Goal: Check status: Check status

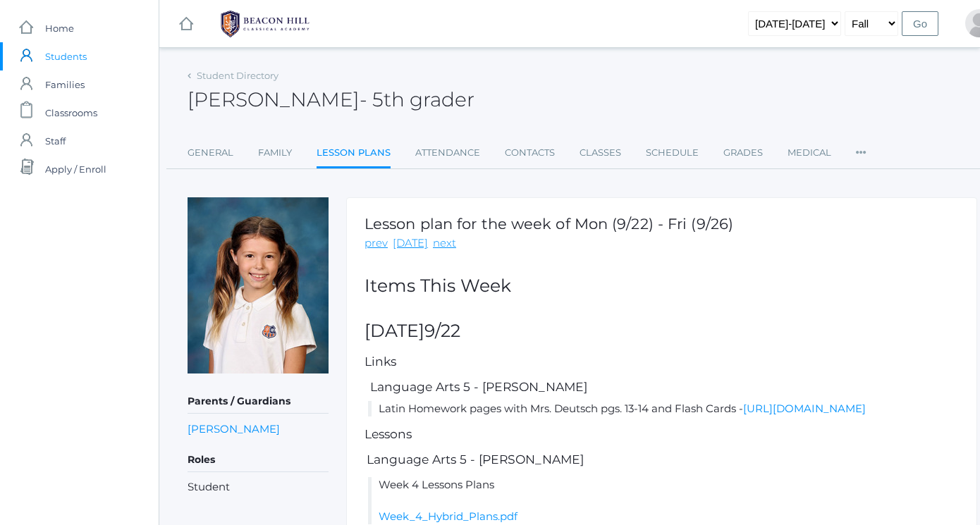
scroll to position [140, 0]
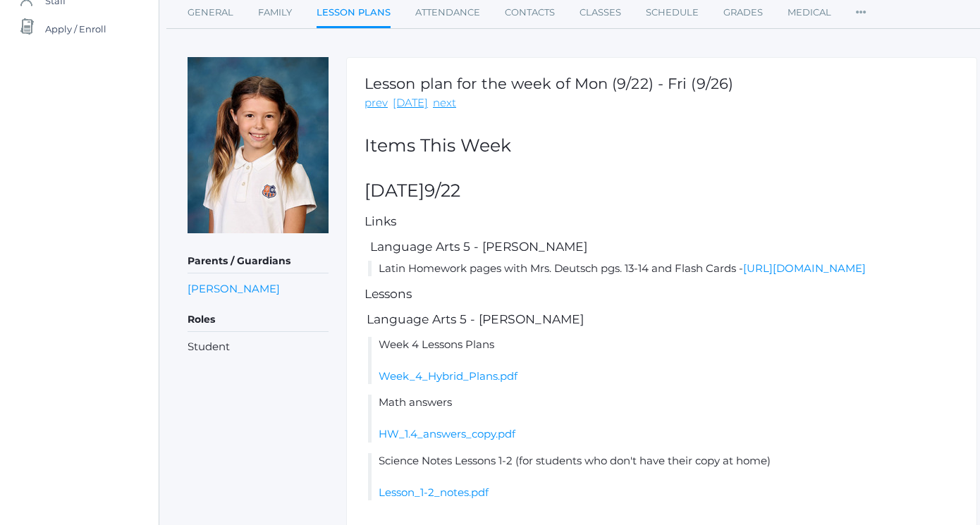
click at [247, 147] on img at bounding box center [258, 145] width 141 height 176
click at [744, 13] on link "Grades" at bounding box center [742, 13] width 39 height 28
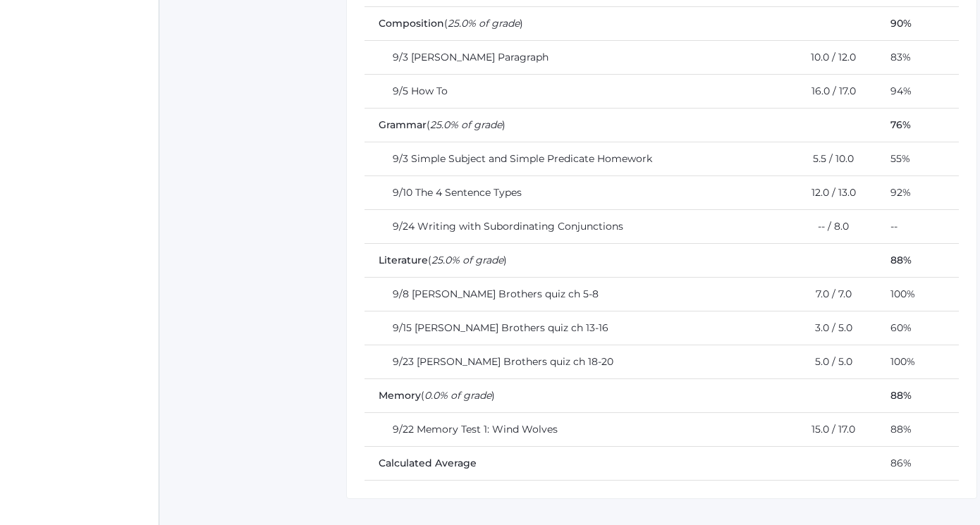
scroll to position [534, 0]
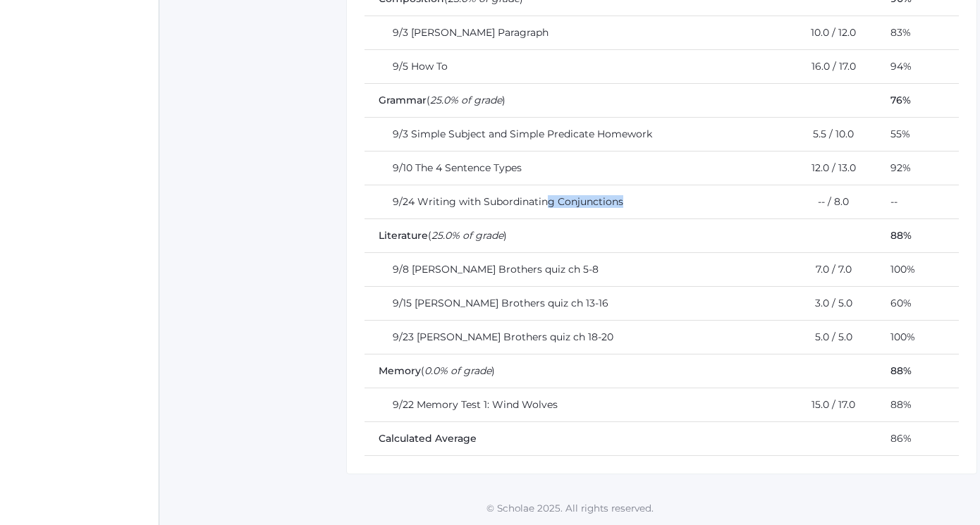
drag, startPoint x: 547, startPoint y: 203, endPoint x: 623, endPoint y: 215, distance: 76.4
click at [622, 215] on td "9/24 Writing with Subordinating Conjunctions" at bounding box center [572, 202] width 415 height 34
click at [637, 204] on td "9/24 Writing with Subordinating Conjunctions" at bounding box center [572, 202] width 415 height 34
drag, startPoint x: 488, startPoint y: 192, endPoint x: 625, endPoint y: 197, distance: 136.9
click at [621, 196] on td "9/24 Writing with Subordinating Conjunctions" at bounding box center [572, 202] width 415 height 34
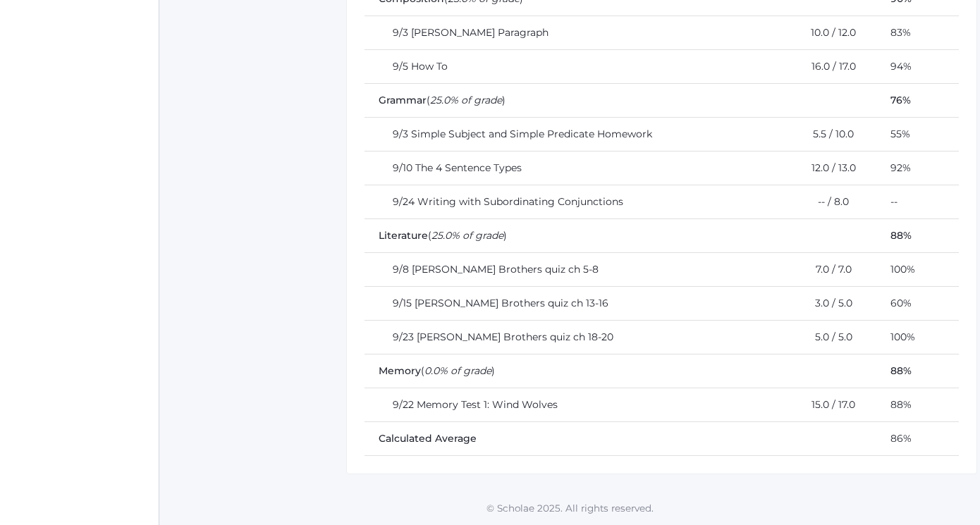
click at [656, 203] on td "9/24 Writing with Subordinating Conjunctions" at bounding box center [572, 202] width 415 height 34
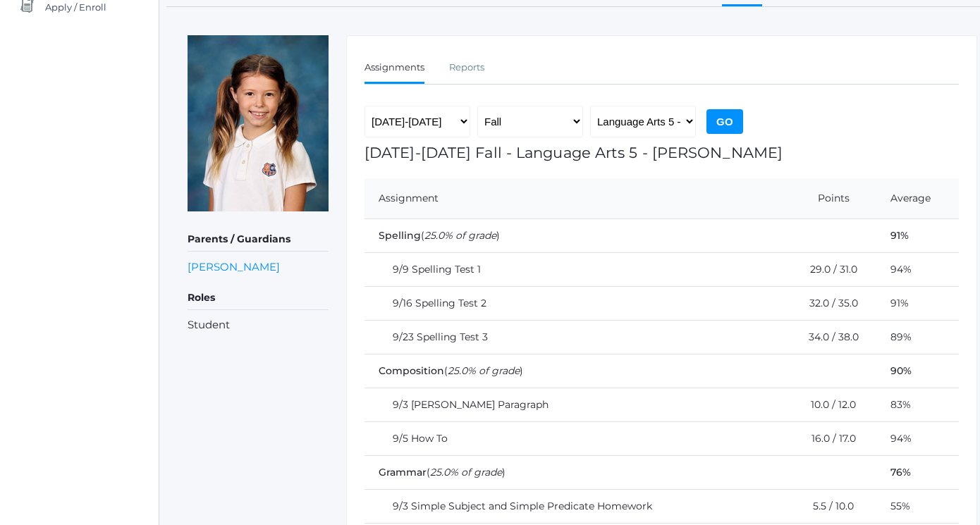
scroll to position [168, 0]
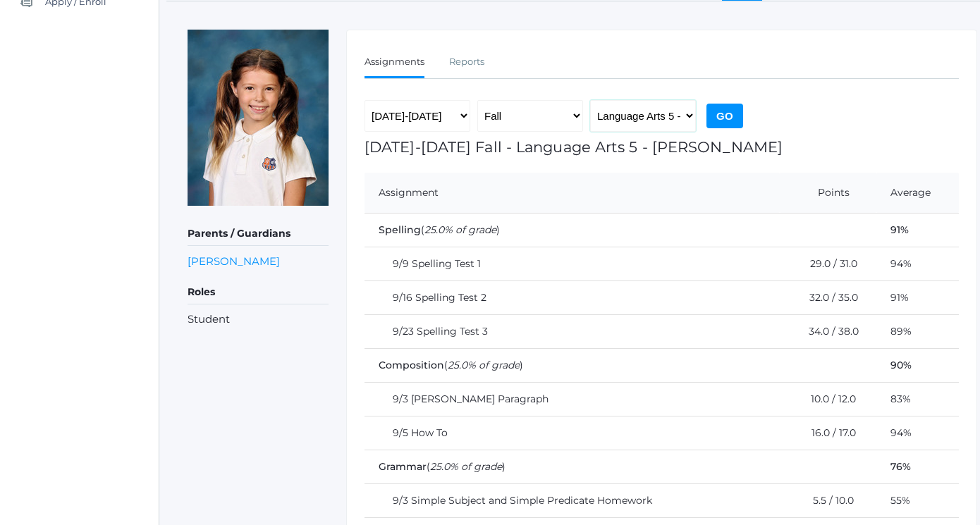
select select "2227"
click at [709, 121] on input "Go" at bounding box center [725, 116] width 37 height 25
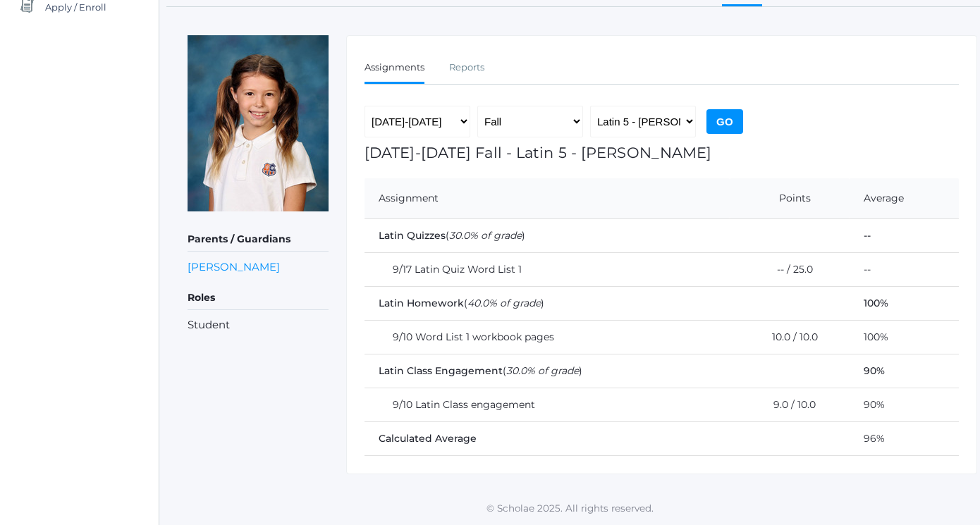
scroll to position [161, 0]
select select "1992"
click at [729, 127] on input "Go" at bounding box center [725, 122] width 37 height 25
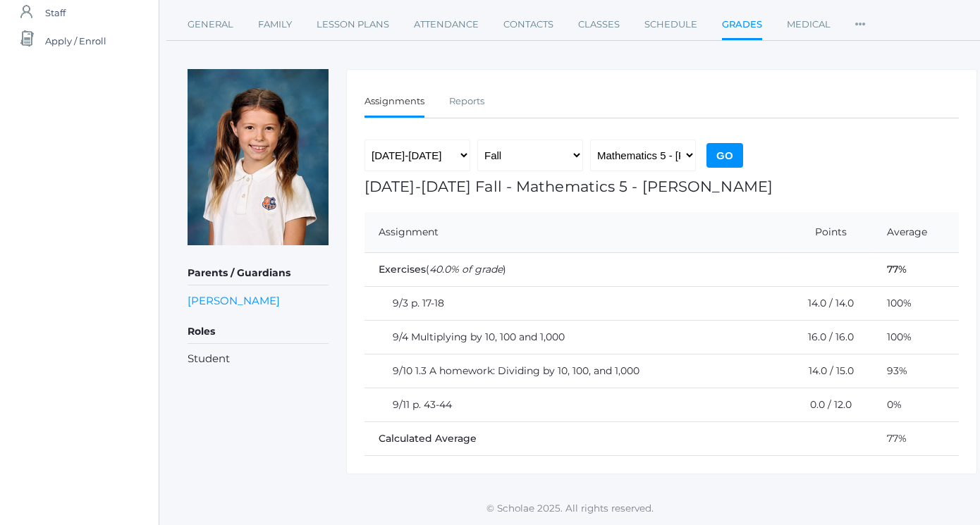
scroll to position [128, 0]
select select "1963"
click at [732, 159] on input "Go" at bounding box center [725, 156] width 37 height 25
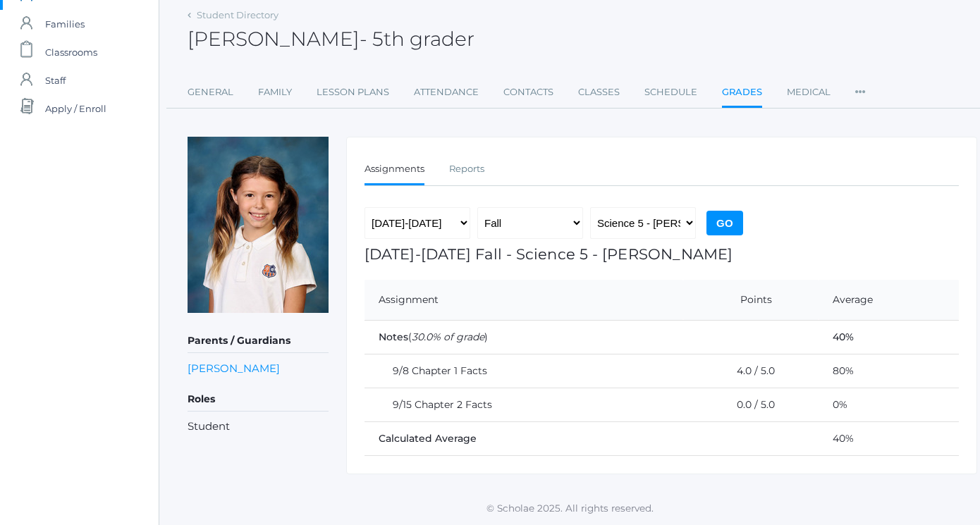
scroll to position [60, 0]
select select "1964"
click at [723, 219] on input "Go" at bounding box center [725, 224] width 37 height 25
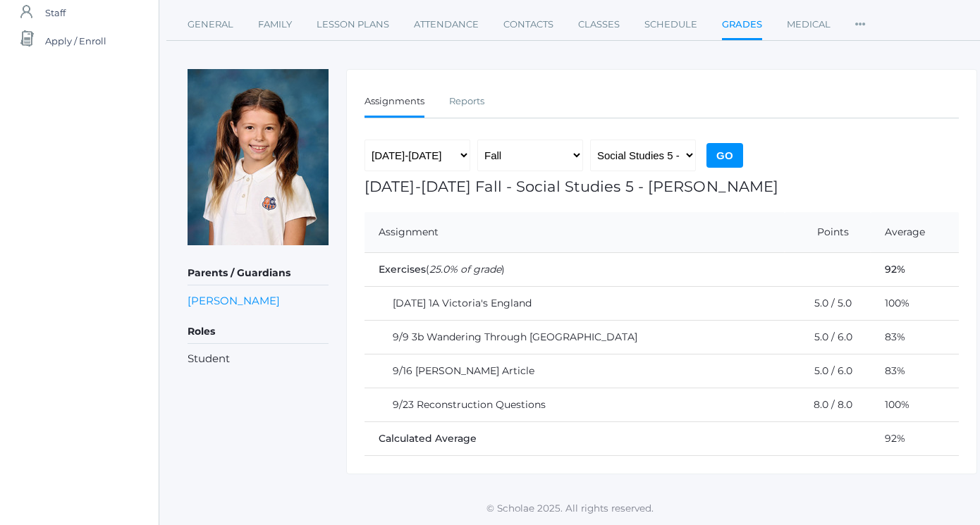
scroll to position [128, 0]
